Goal: Task Accomplishment & Management: Complete application form

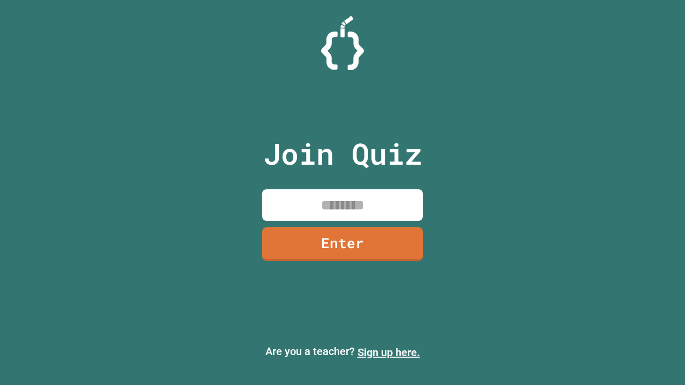
click at [389, 353] on link "Sign up here." at bounding box center [389, 352] width 63 height 13
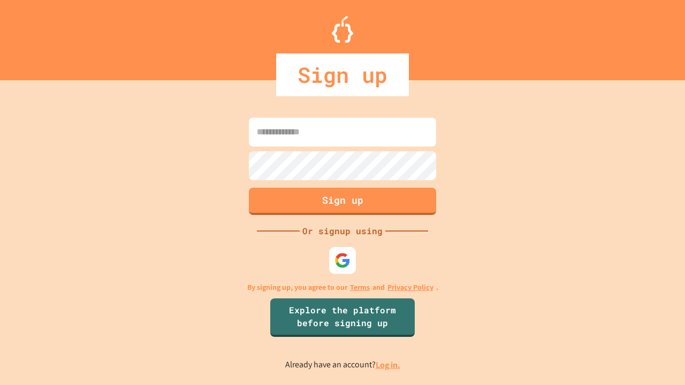
click at [389, 365] on link "Log in." at bounding box center [388, 365] width 25 height 11
